Goal: Information Seeking & Learning: Learn about a topic

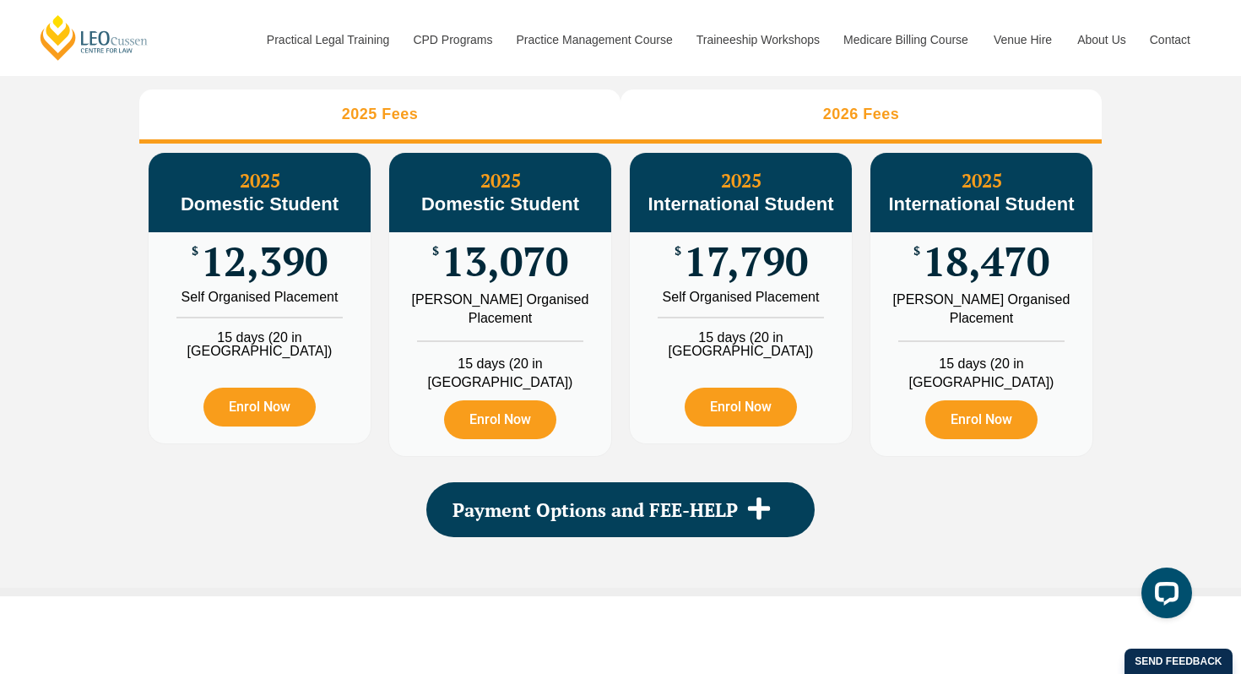
click at [914, 132] on li "2026 Fees" at bounding box center [861, 117] width 481 height 54
click at [429, 134] on li "2025 Fees" at bounding box center [379, 117] width 481 height 54
click at [800, 134] on li "2026 Fees" at bounding box center [861, 117] width 481 height 54
click at [406, 124] on h3 "2025 Fees" at bounding box center [380, 114] width 77 height 19
click at [846, 144] on li "2026 Fees" at bounding box center [861, 117] width 481 height 54
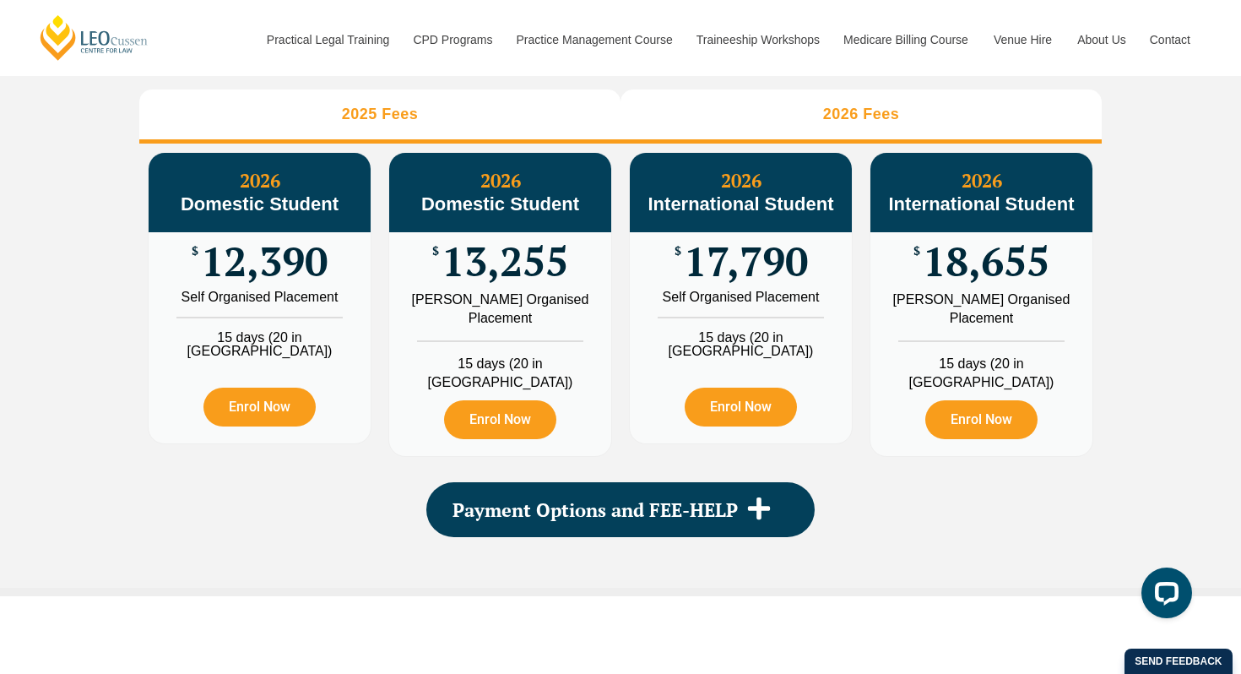
click at [386, 122] on li "2025 Fees" at bounding box center [379, 117] width 481 height 54
click at [832, 124] on h3 "2026 Fees" at bounding box center [861, 114] width 77 height 19
click at [420, 135] on li "2025 Fees" at bounding box center [379, 117] width 481 height 54
click at [857, 124] on h3 "2026 Fees" at bounding box center [861, 114] width 77 height 19
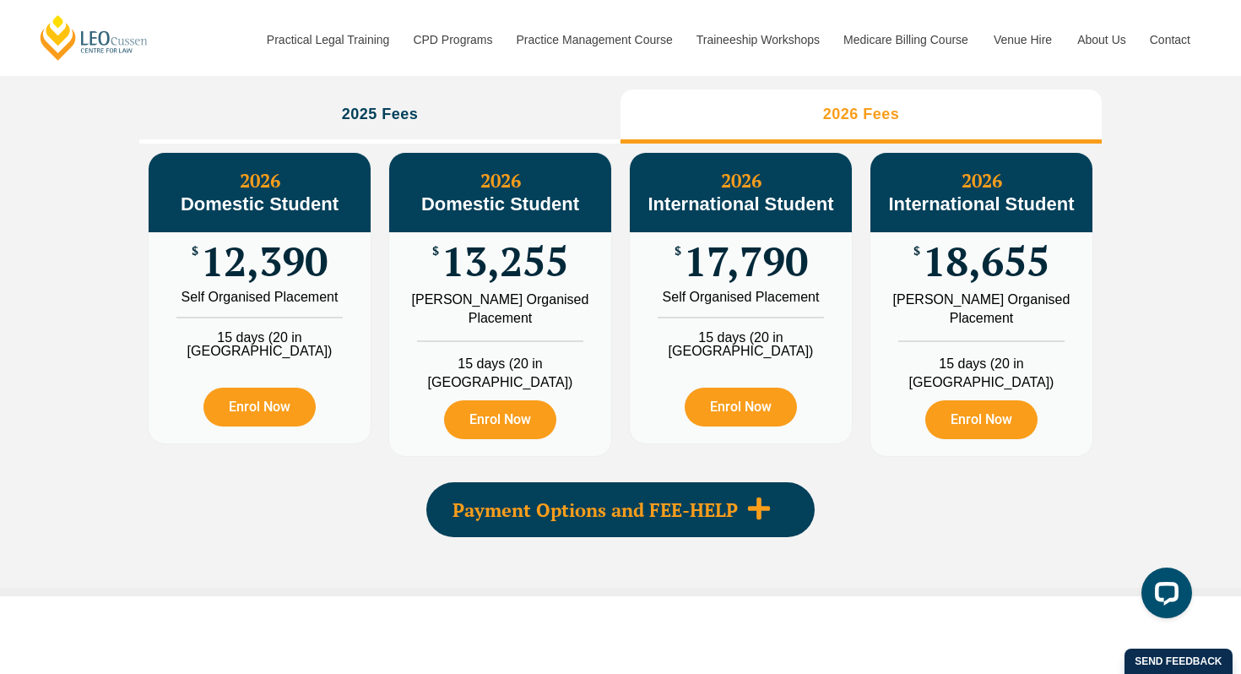
click at [730, 524] on div "Payment Options and FEE-HELP" at bounding box center [620, 509] width 388 height 55
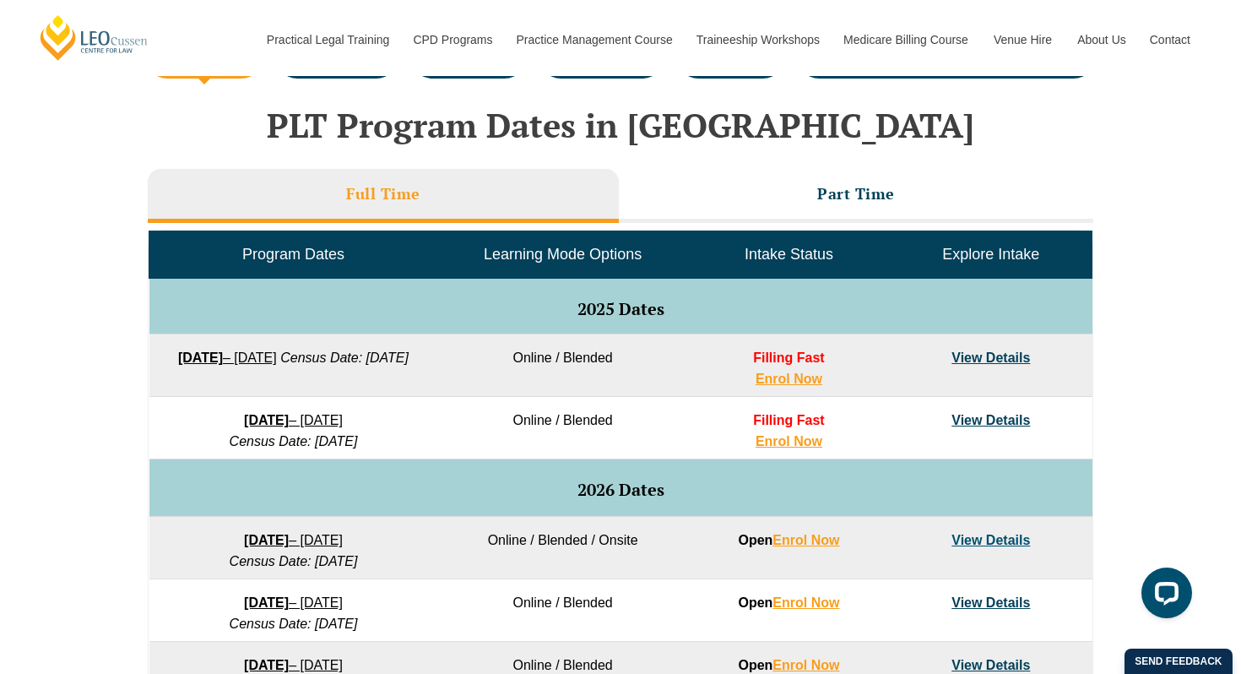
scroll to position [681, 0]
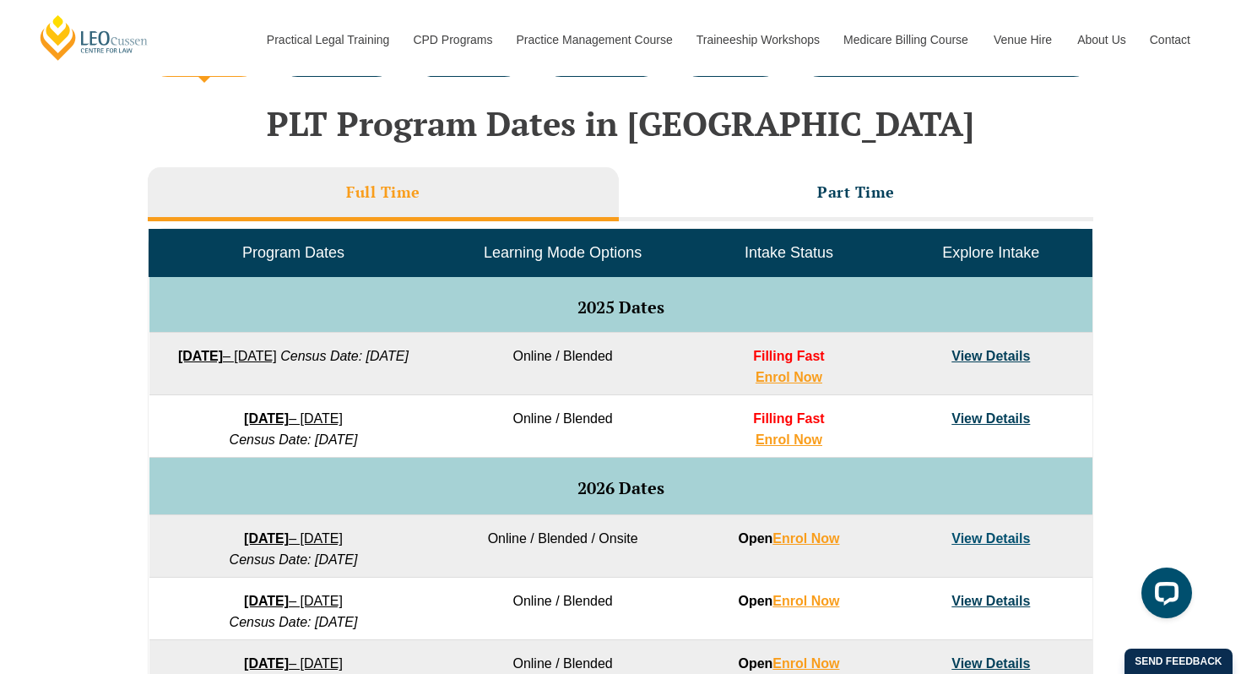
click at [1002, 540] on link "View Details" at bounding box center [991, 538] width 79 height 14
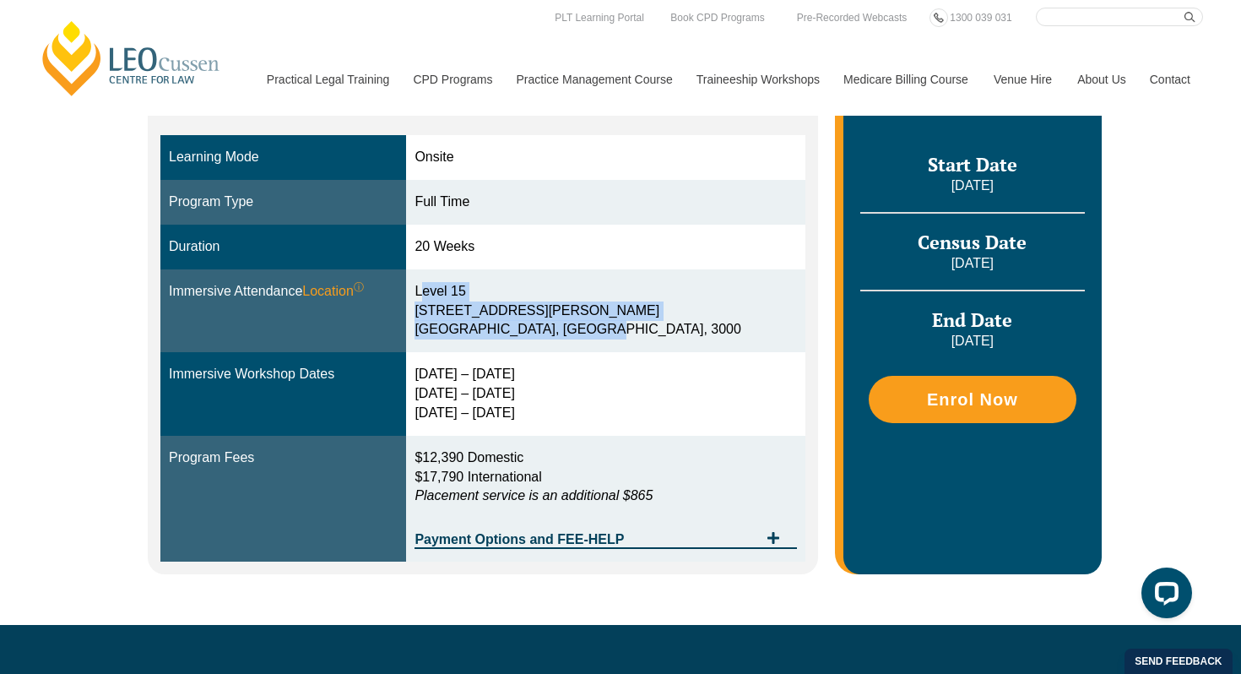
drag, startPoint x: 459, startPoint y: 291, endPoint x: 630, endPoint y: 326, distance: 174.2
click at [630, 326] on td "Level 15 15 William Street Melbourne, Victoria, 3000" at bounding box center [605, 311] width 399 height 84
copy div "Level 15 15 William Street Melbourne, Victoria, 3000"
